Goal: Task Accomplishment & Management: Use online tool/utility

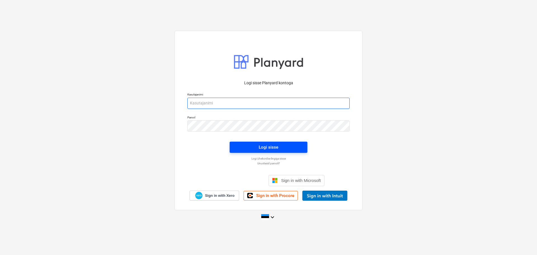
type input "[EMAIL_ADDRESS][DOMAIN_NAME]"
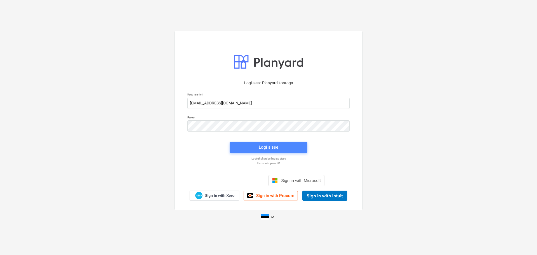
click at [260, 146] on div "Logi sisse" at bounding box center [269, 146] width 20 height 7
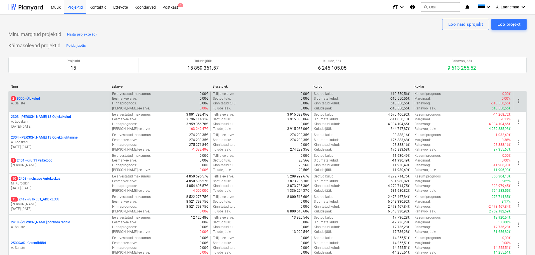
click at [24, 99] on p "2 9000 - Üldkulud" at bounding box center [25, 98] width 29 height 5
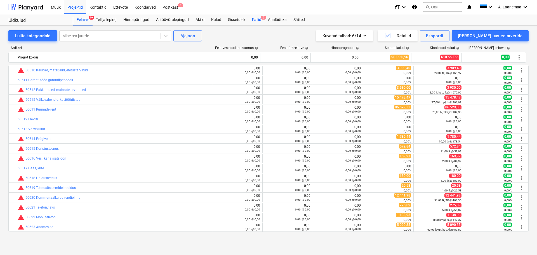
click at [262, 18] on span "2" at bounding box center [264, 18] width 6 height 4
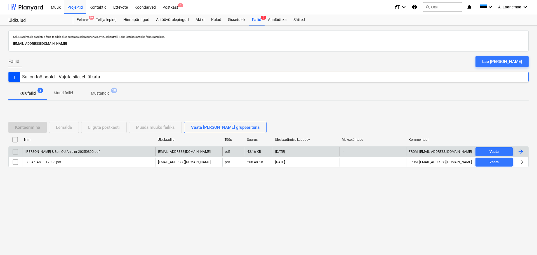
click at [69, 150] on div "[PERSON_NAME] & Son OÜ Arve nr 20250890.pdf" at bounding box center [62, 152] width 75 height 4
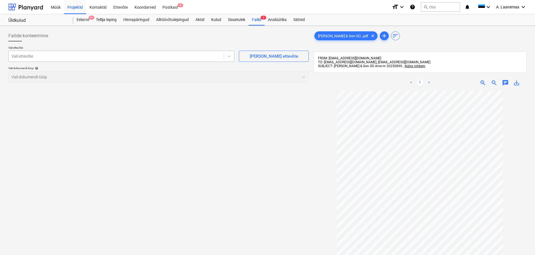
click at [37, 56] on div at bounding box center [115, 56] width 209 height 6
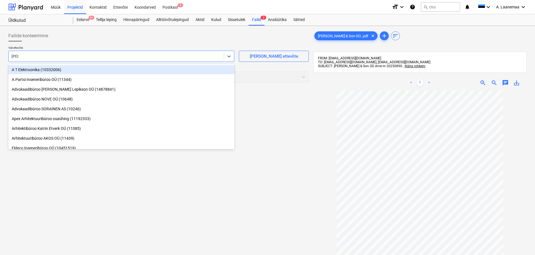
type input "[PERSON_NAME]"
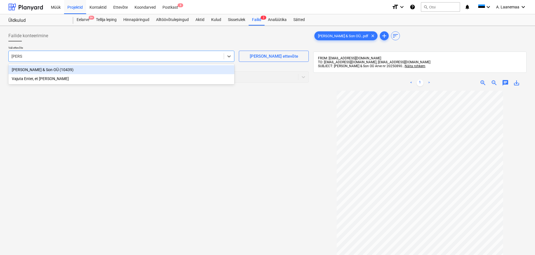
click at [42, 69] on div "[PERSON_NAME] & Son OÜ (10439)" at bounding box center [121, 69] width 226 height 9
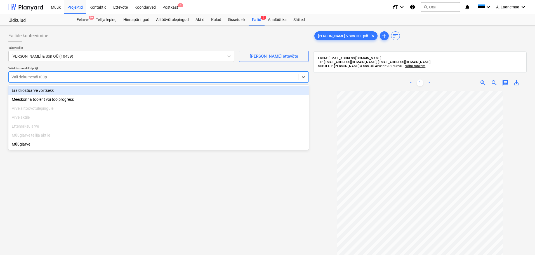
click at [42, 77] on div at bounding box center [153, 77] width 284 height 6
click at [46, 91] on div "Eraldi ostuarve või tšekk" at bounding box center [158, 90] width 300 height 9
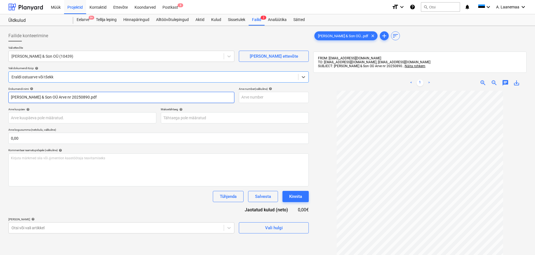
click at [86, 96] on input "[PERSON_NAME] & Son OÜ Arve nr 20250890.pdf" at bounding box center [121, 97] width 226 height 11
type input "20250890"
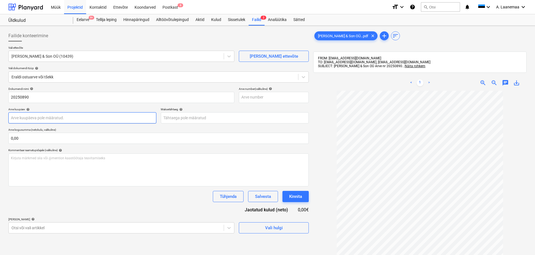
click at [84, 114] on body "Müük Projektid Kontaktid Ettevõte Koondarved Postkast 8 format_size keyboard_ar…" at bounding box center [267, 127] width 535 height 255
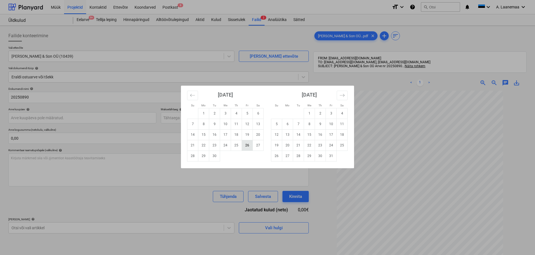
click at [248, 145] on td "26" at bounding box center [247, 145] width 11 height 11
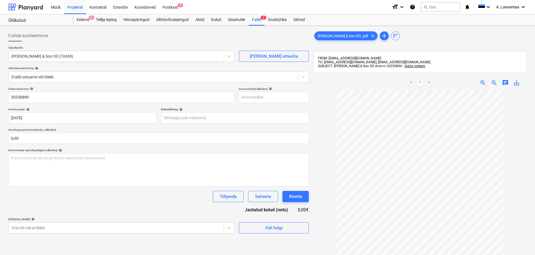
type input "[DATE]"
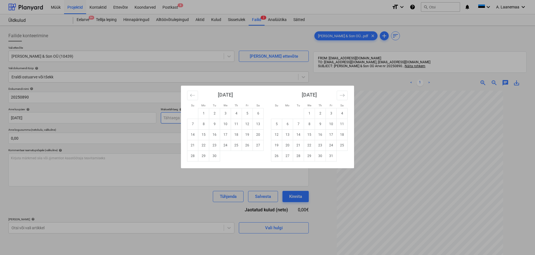
click at [224, 119] on body "Müük Projektid Kontaktid Ettevõte Koondarved Postkast 8 format_size keyboard_ar…" at bounding box center [267, 127] width 535 height 255
click at [332, 127] on td "10" at bounding box center [331, 124] width 11 height 11
type input "[DATE]"
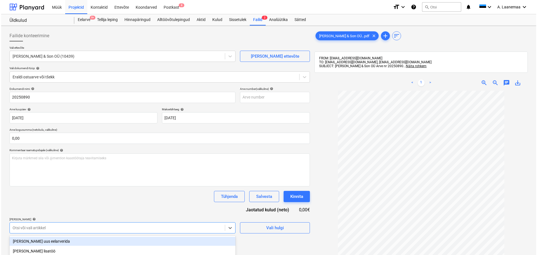
scroll to position [68, 0]
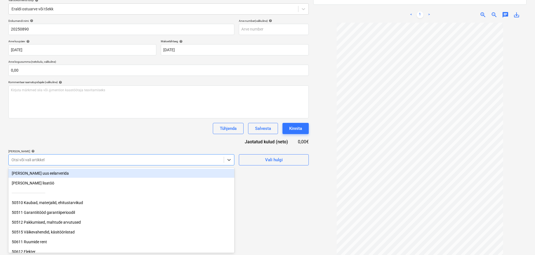
click at [136, 187] on body "Müük Projektid Kontaktid Ettevõte Koondarved Postkast 8 format_size keyboard_ar…" at bounding box center [267, 59] width 535 height 255
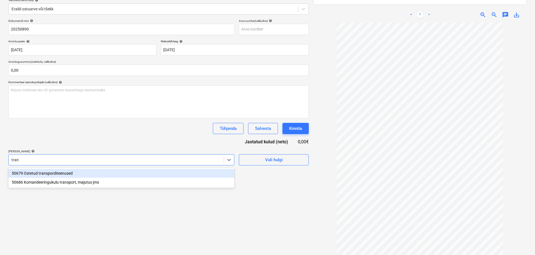
type input "trans"
click at [72, 174] on div "50679 Ostetud transporditeenused" at bounding box center [121, 173] width 226 height 9
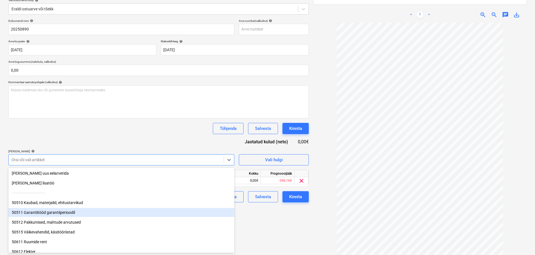
click at [285, 230] on div "Failide konteerimine Vali ettevõte [PERSON_NAME] & Son OÜ (10439) [PERSON_NAME]…" at bounding box center [158, 112] width 305 height 304
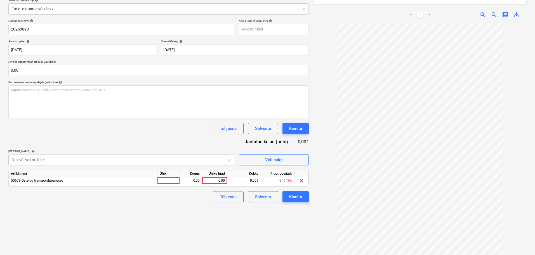
click at [214, 176] on div "Ühiku hind" at bounding box center [214, 173] width 25 height 7
click at [219, 182] on div "0,00" at bounding box center [214, 180] width 20 height 7
type input "265,5"
click at [292, 194] on div "Kinnita" at bounding box center [295, 196] width 13 height 7
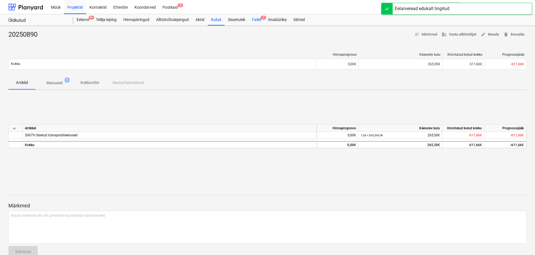
click at [256, 19] on div "Failid 1" at bounding box center [257, 19] width 16 height 11
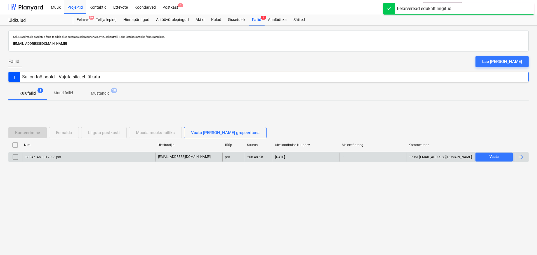
click at [53, 157] on div "ESPAK AS 0917308.pdf" at bounding box center [43, 157] width 37 height 4
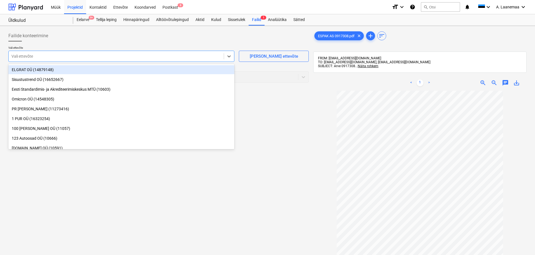
click at [35, 57] on div at bounding box center [115, 56] width 209 height 6
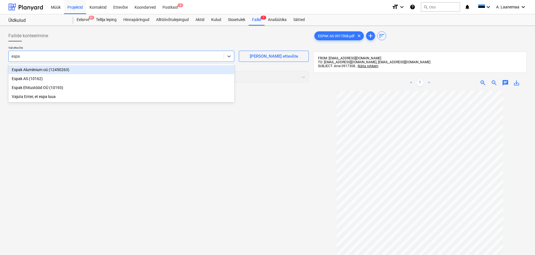
type input "espak"
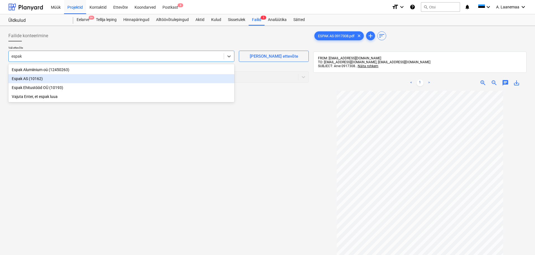
click at [15, 79] on div "Espak AS (10162)" at bounding box center [121, 78] width 226 height 9
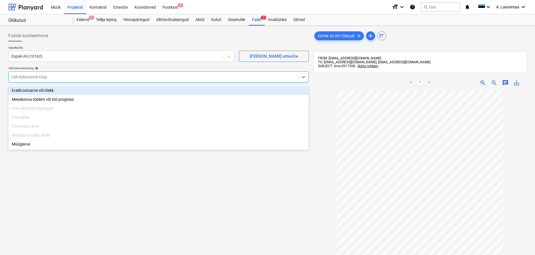
click at [17, 79] on div at bounding box center [153, 77] width 284 height 6
click at [22, 89] on div "Eraldi ostuarve või tšekk" at bounding box center [158, 90] width 300 height 9
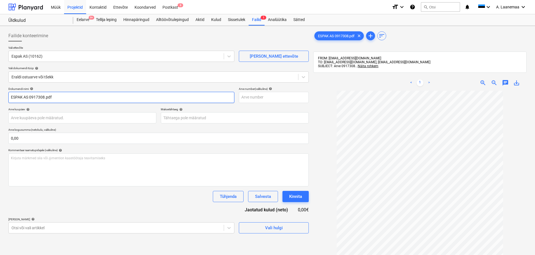
drag, startPoint x: 60, startPoint y: 97, endPoint x: 0, endPoint y: 76, distance: 63.9
click at [0, 76] on div "Failide konteerimine Vali ettevõte Espak AS (10162) [PERSON_NAME] uus ettevõte …" at bounding box center [267, 180] width 535 height 308
type input "0917308"
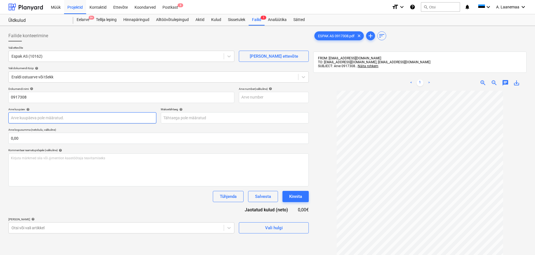
click at [46, 116] on body "Müük Projektid Kontaktid Ettevõte Koondarved Postkast 8 format_size keyboard_ar…" at bounding box center [267, 127] width 535 height 255
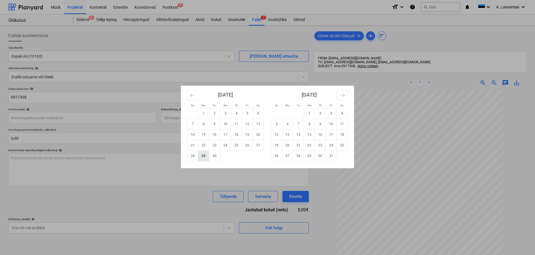
click at [205, 152] on td "29" at bounding box center [203, 155] width 11 height 11
type input "[DATE]"
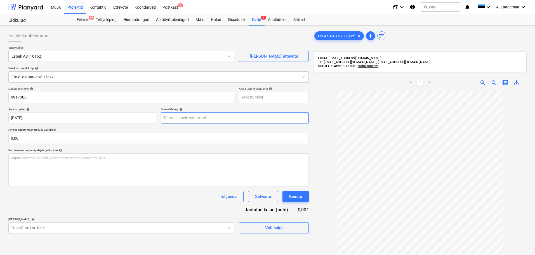
click at [199, 116] on body "Müük Projektid Kontaktid Ettevõte Koondarved Postkast 8 format_size keyboard_ar…" at bounding box center [267, 127] width 535 height 255
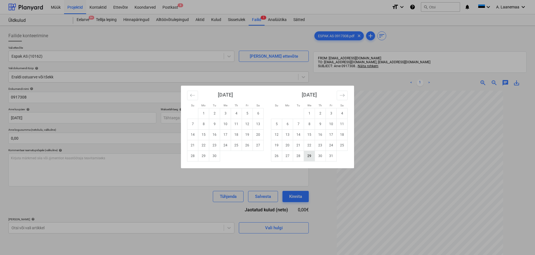
click at [309, 155] on td "29" at bounding box center [309, 155] width 11 height 11
type input "[DATE]"
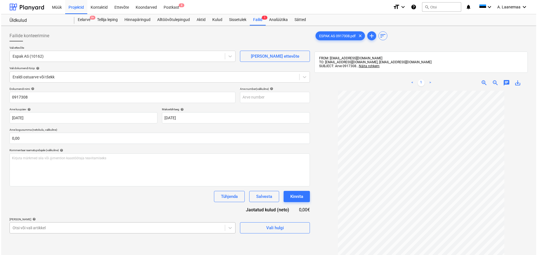
scroll to position [68, 0]
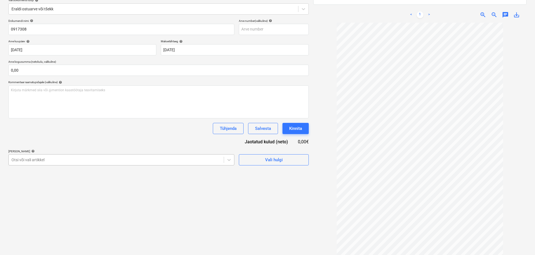
click at [178, 187] on body "Müük Projektid Kontaktid Ettevõte Koondarved Postkast 8 format_size keyboard_ar…" at bounding box center [267, 59] width 535 height 255
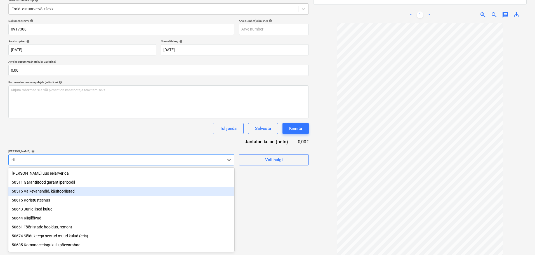
type input "riid"
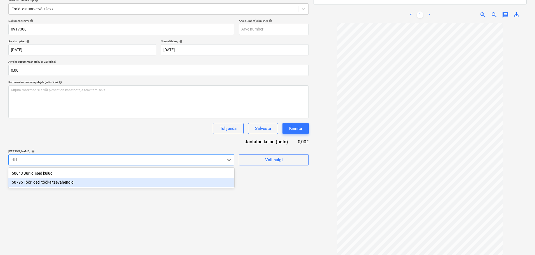
click at [58, 183] on div "50795 Tööriided, töökaitsevahendid" at bounding box center [121, 182] width 226 height 9
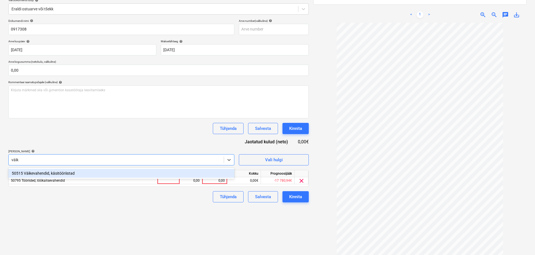
type input "väike"
click at [56, 173] on div "50515 Väikevahendid, käsitööriistad" at bounding box center [121, 173] width 226 height 9
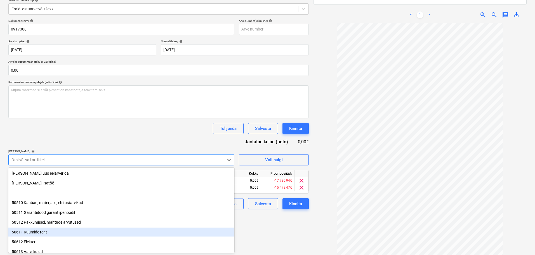
click at [272, 247] on div "Failide konteerimine Vali ettevõte Espak AS (10162) [PERSON_NAME] uus ettevõte …" at bounding box center [158, 112] width 305 height 304
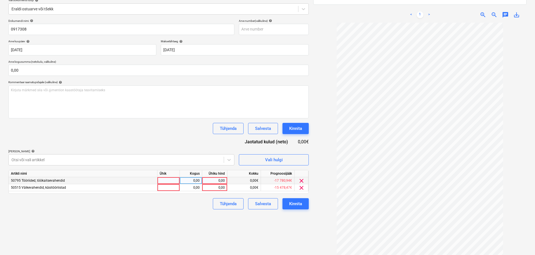
click at [216, 182] on div "0,00" at bounding box center [214, 180] width 20 height 7
type input "90,18"
click at [216, 185] on div "0,00" at bounding box center [214, 187] width 20 height 7
click at [213, 187] on div "0,00" at bounding box center [214, 187] width 20 height 7
type input "114,"
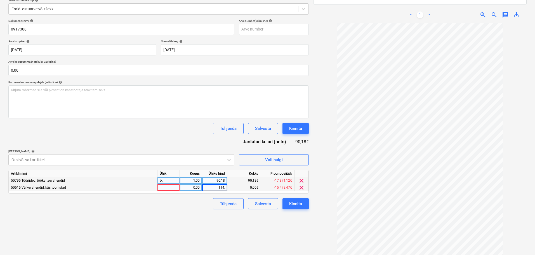
click at [214, 181] on div "90,18" at bounding box center [214, 180] width 20 height 7
click at [215, 181] on div "90,18" at bounding box center [214, 180] width 20 height 7
type input "72,73"
click at [216, 185] on div "114,00" at bounding box center [214, 187] width 20 height 7
click at [219, 188] on div "114,00" at bounding box center [214, 187] width 20 height 7
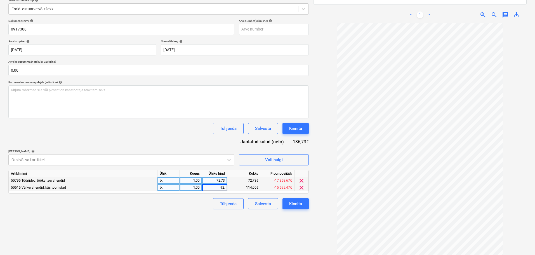
type input "92,4"
click at [303, 206] on button "Kinnita" at bounding box center [295, 203] width 26 height 11
